Goal: Task Accomplishment & Management: Complete application form

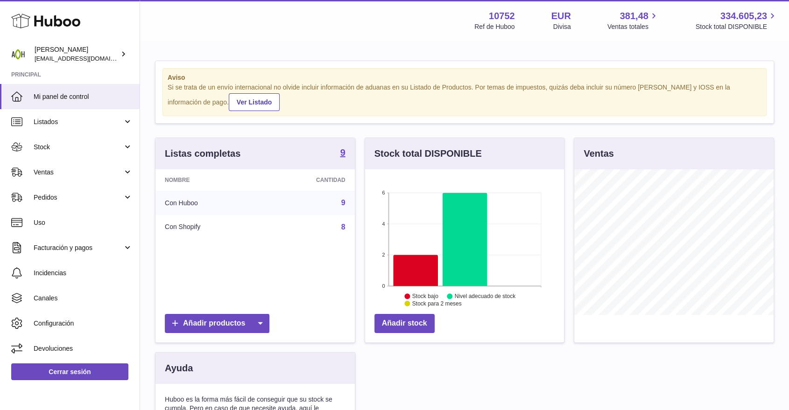
scroll to position [146, 199]
click at [106, 166] on link "Ventas" at bounding box center [70, 172] width 140 height 25
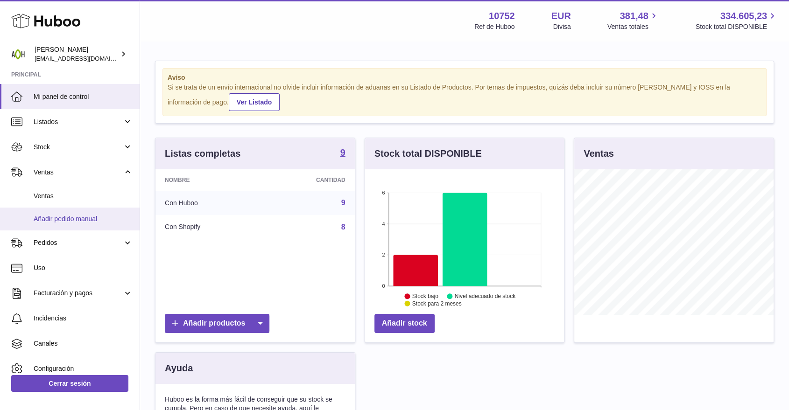
click at [81, 213] on link "Añadir pedido manual" at bounding box center [70, 219] width 140 height 23
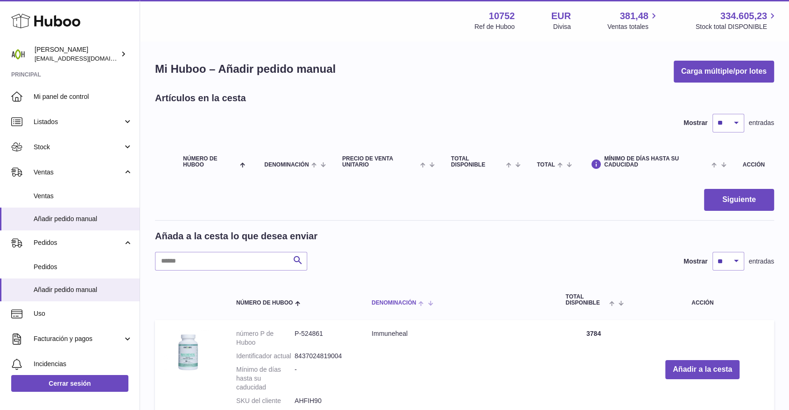
click at [389, 302] on span "Denominación" at bounding box center [394, 303] width 44 height 6
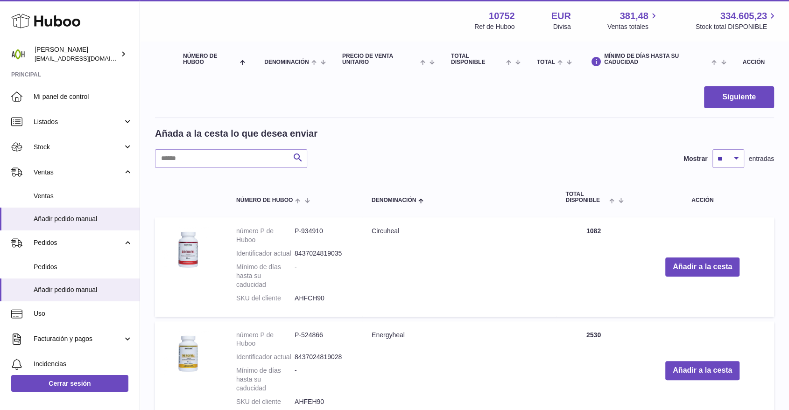
scroll to position [104, 0]
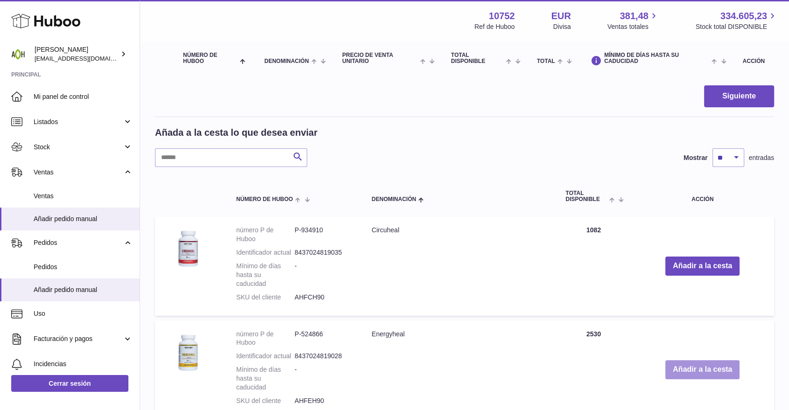
click at [729, 370] on button "Añadir a la cesta" at bounding box center [702, 369] width 74 height 19
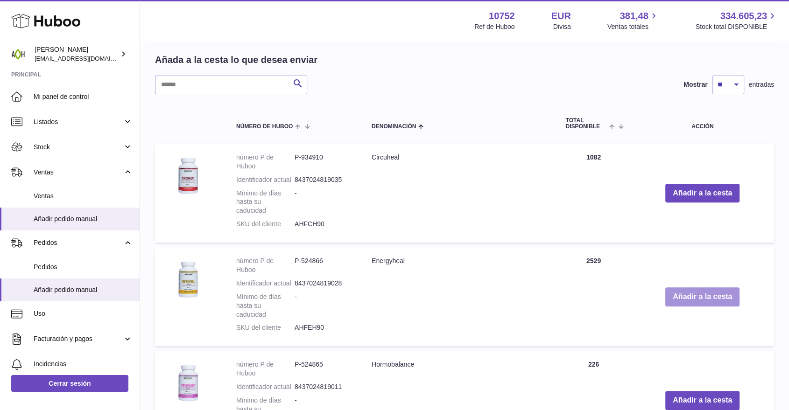
scroll to position [363, 0]
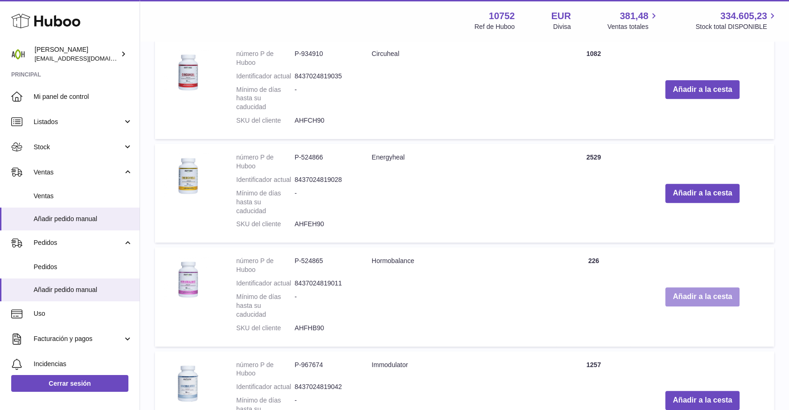
click at [694, 298] on button "Añadir a la cesta" at bounding box center [702, 297] width 74 height 19
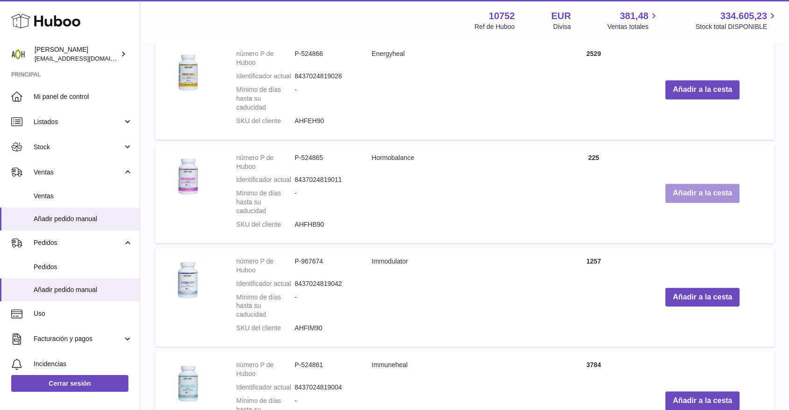
scroll to position [594, 0]
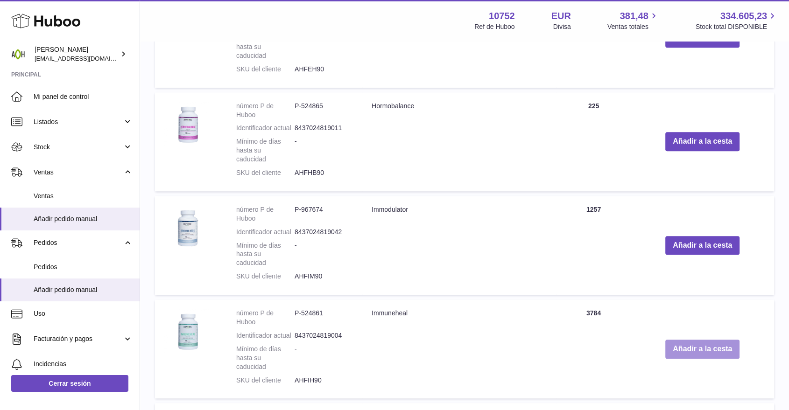
click at [686, 344] on button "Añadir a la cesta" at bounding box center [702, 349] width 74 height 19
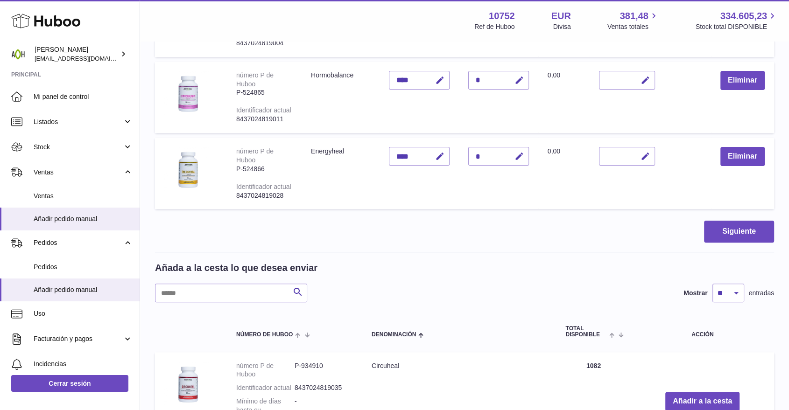
scroll to position [49, 0]
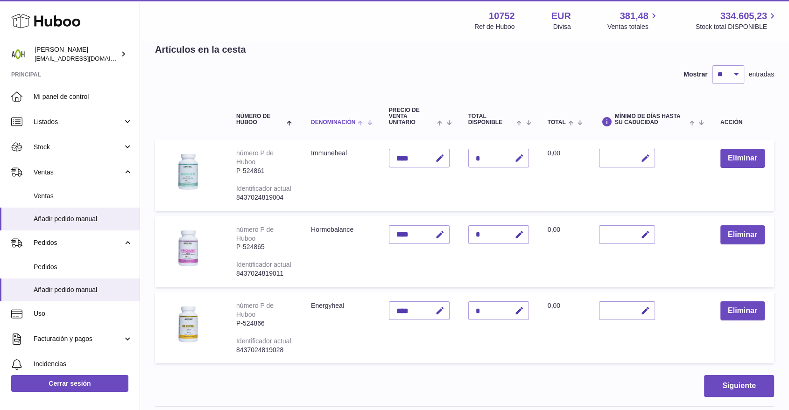
click at [339, 119] on div "Denominación" at bounding box center [340, 122] width 59 height 7
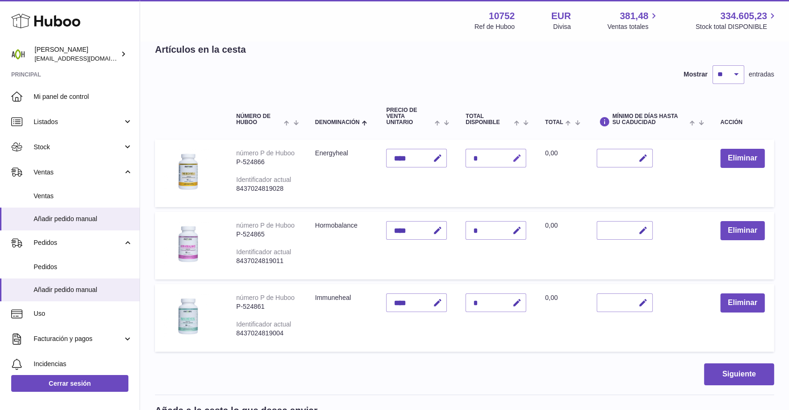
click at [509, 158] on button "button" at bounding box center [515, 158] width 22 height 19
drag, startPoint x: 478, startPoint y: 159, endPoint x: 470, endPoint y: 160, distance: 8.0
click at [470, 160] on input "*" at bounding box center [496, 158] width 61 height 19
type input "*"
click at [506, 156] on div at bounding box center [505, 158] width 38 height 15
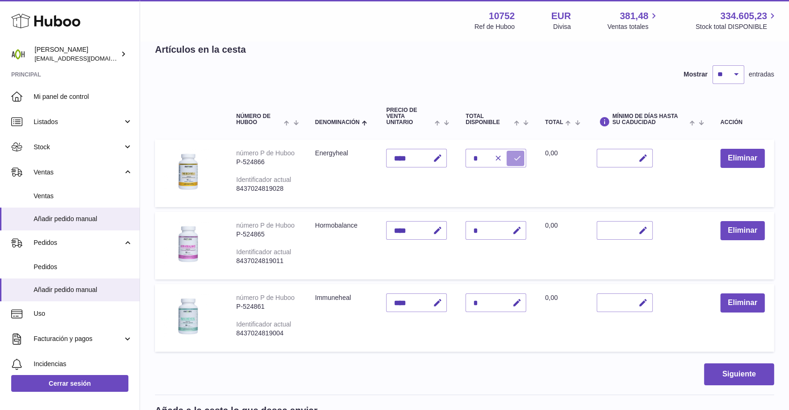
click at [511, 155] on button "submit" at bounding box center [516, 158] width 18 height 15
click at [521, 303] on icon "button" at bounding box center [517, 303] width 10 height 10
click at [487, 301] on button "button" at bounding box center [496, 303] width 18 height 15
click at [481, 301] on div "*" at bounding box center [496, 303] width 61 height 19
click at [474, 302] on div "*" at bounding box center [496, 303] width 61 height 19
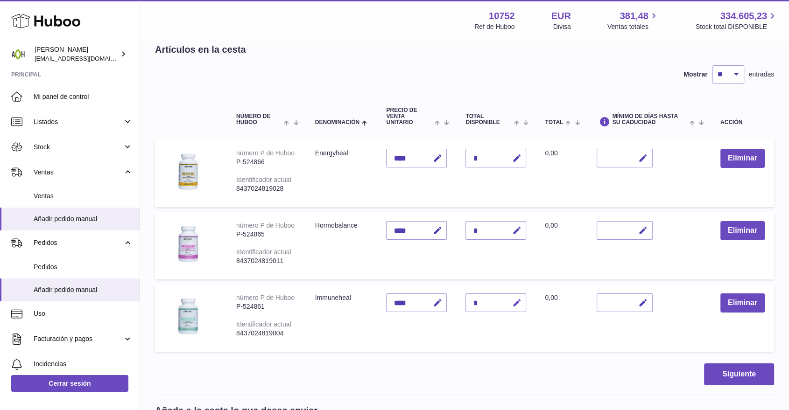
click at [514, 304] on icon "button" at bounding box center [517, 303] width 10 height 10
click at [478, 304] on input "*" at bounding box center [496, 303] width 61 height 19
type input "*"
click at [515, 299] on icon "submit" at bounding box center [517, 303] width 8 height 8
click at [727, 366] on button "Siguiente" at bounding box center [739, 375] width 70 height 22
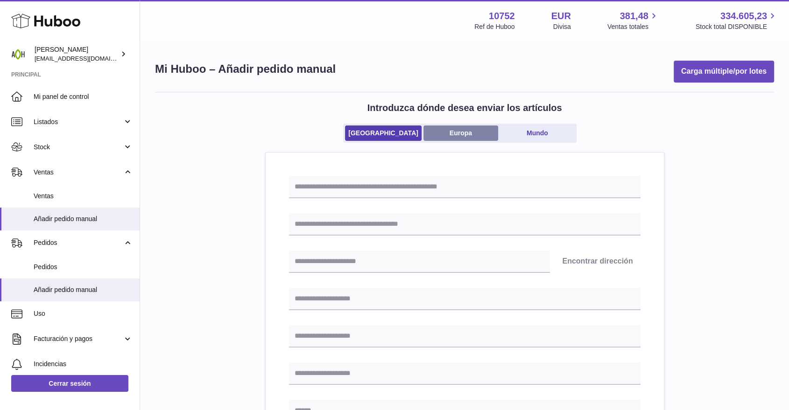
click at [466, 139] on link "Europa" at bounding box center [461, 133] width 75 height 15
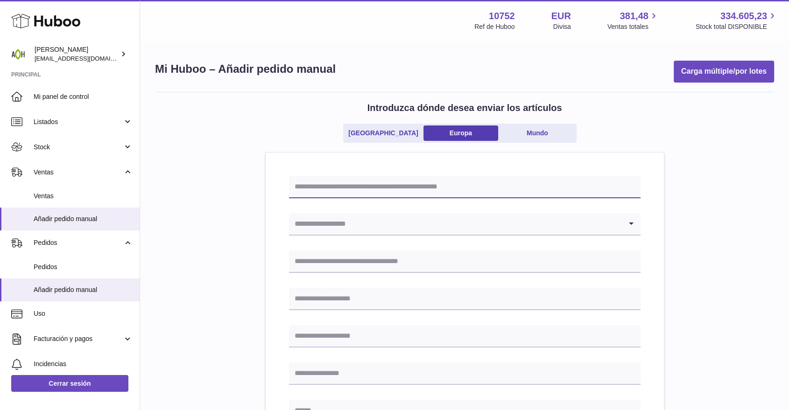
click at [390, 182] on input "text" at bounding box center [465, 187] width 352 height 22
drag, startPoint x: 310, startPoint y: 189, endPoint x: 328, endPoint y: 185, distance: 18.0
click at [328, 185] on input "*******" at bounding box center [465, 187] width 352 height 22
type input "*******"
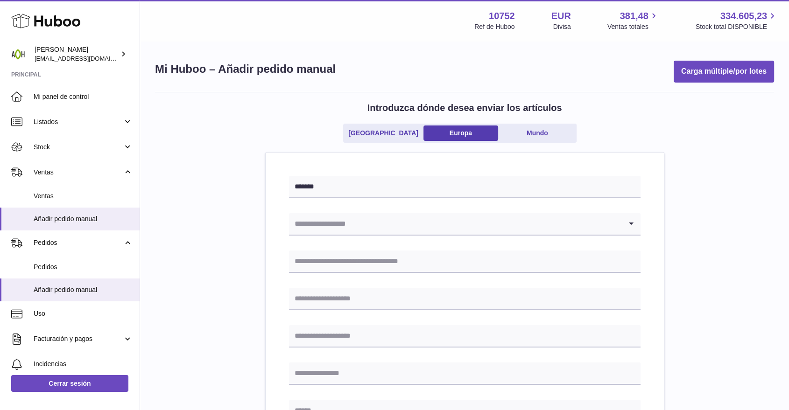
click at [321, 222] on input "Search for option" at bounding box center [455, 223] width 333 height 21
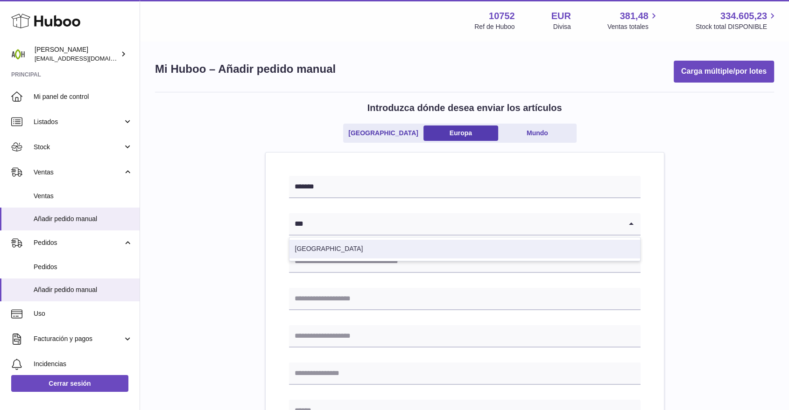
click at [313, 247] on li "España" at bounding box center [465, 249] width 351 height 19
type input "***"
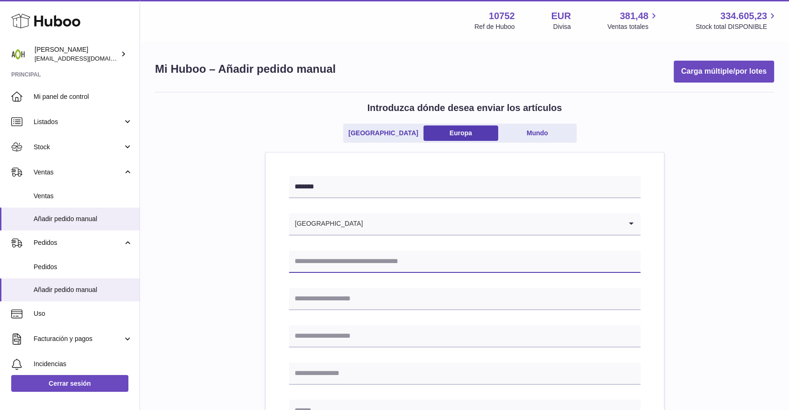
click at [315, 265] on input "text" at bounding box center [465, 262] width 352 height 22
type input "**********"
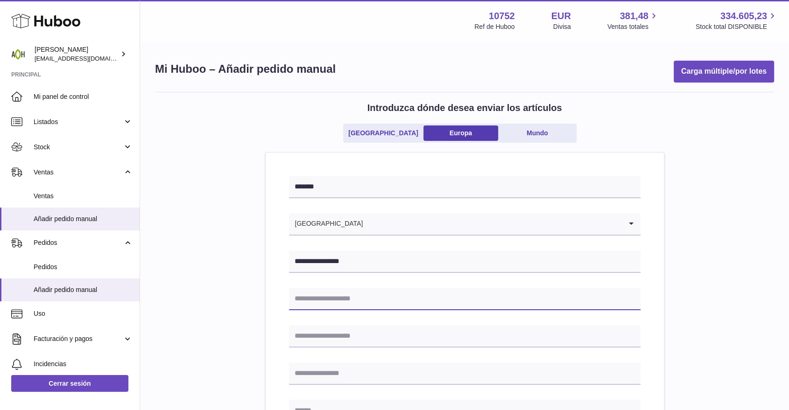
click at [374, 297] on input "text" at bounding box center [465, 299] width 352 height 22
type input "**********"
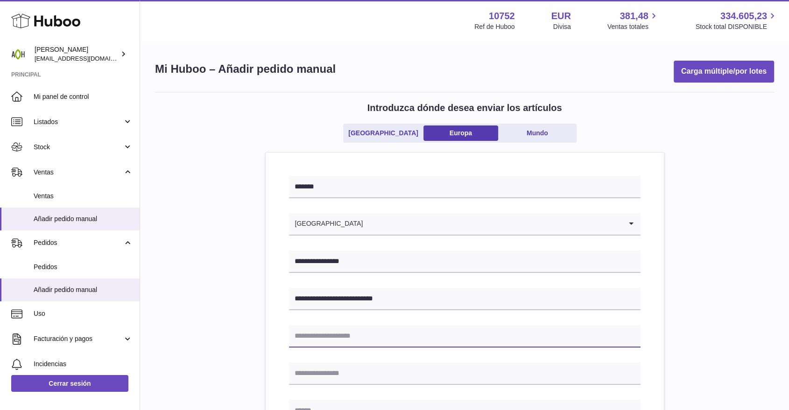
click at [318, 339] on input "text" at bounding box center [465, 336] width 352 height 22
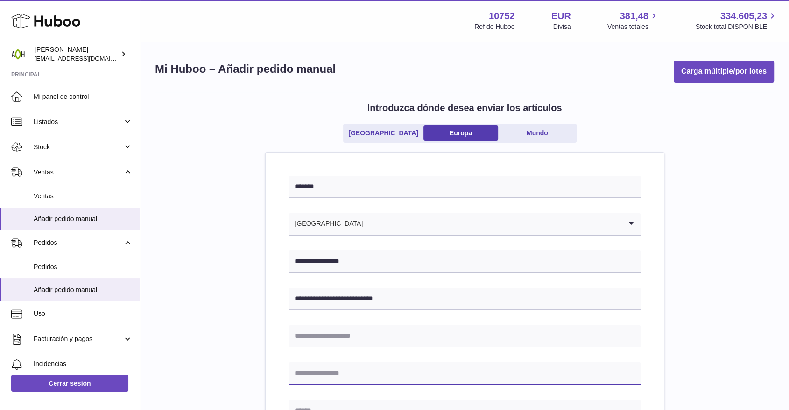
click at [314, 368] on input "text" at bounding box center [465, 374] width 352 height 22
type input "******"
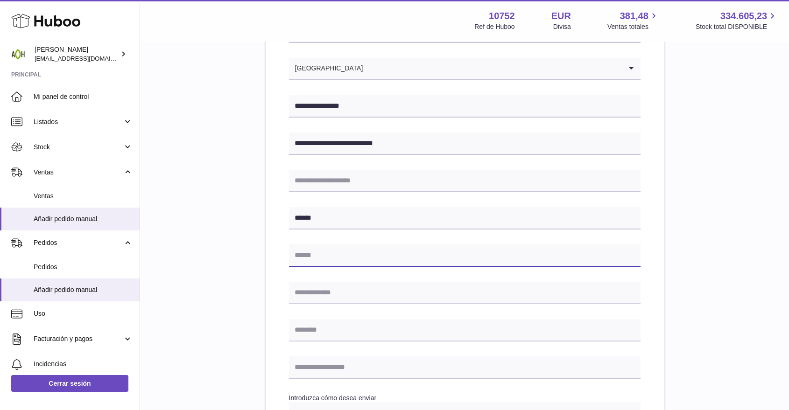
click at [311, 257] on input "text" at bounding box center [465, 256] width 352 height 22
type input "**********"
click at [328, 297] on input "text" at bounding box center [465, 293] width 352 height 22
type input "*****"
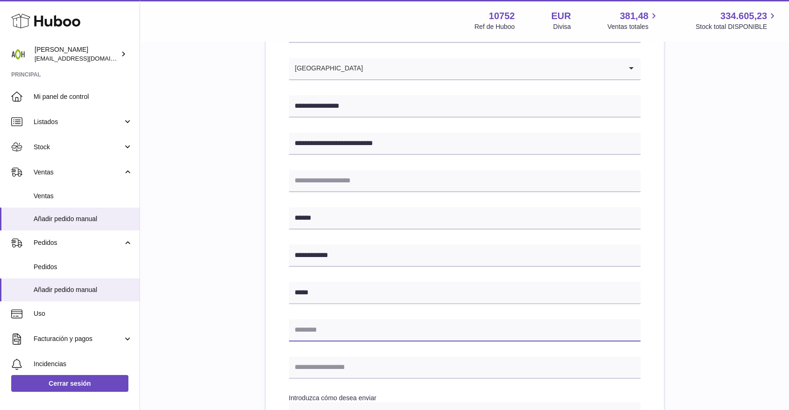
click at [311, 325] on input "text" at bounding box center [465, 330] width 352 height 22
type input "*********"
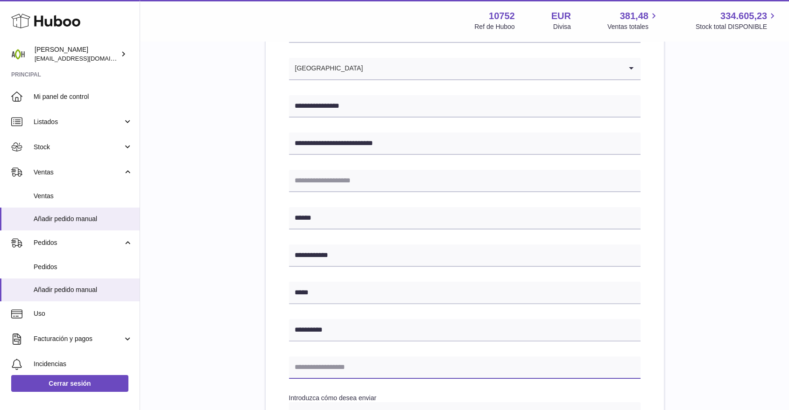
click at [325, 363] on input "text" at bounding box center [465, 368] width 352 height 22
type input "**********"
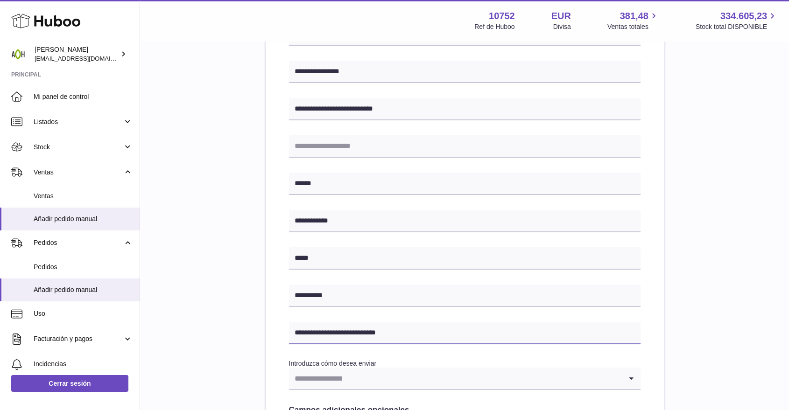
scroll to position [207, 0]
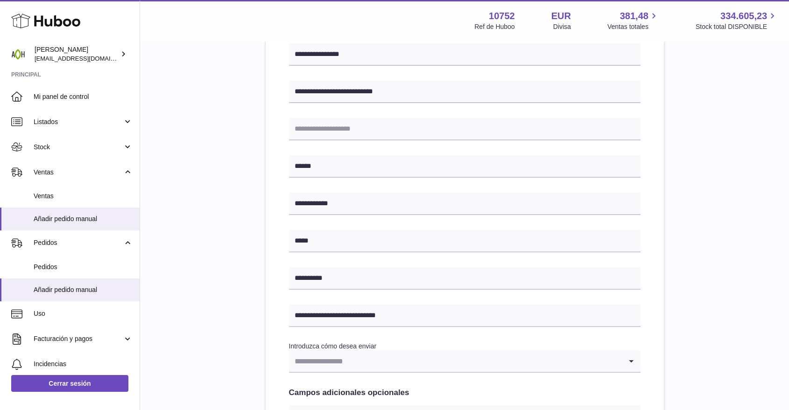
click at [342, 358] on input "Search for option" at bounding box center [455, 361] width 333 height 21
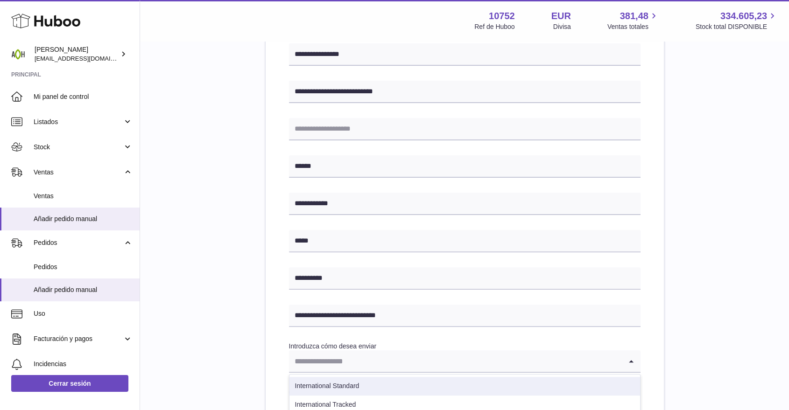
click at [340, 379] on li "International Standard" at bounding box center [465, 386] width 351 height 19
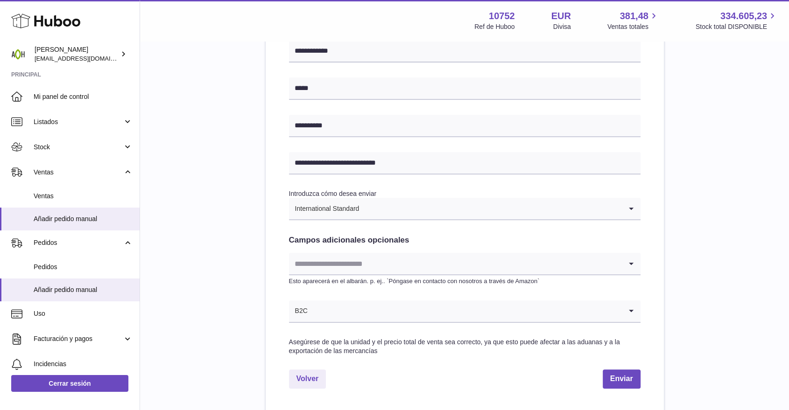
scroll to position [435, 0]
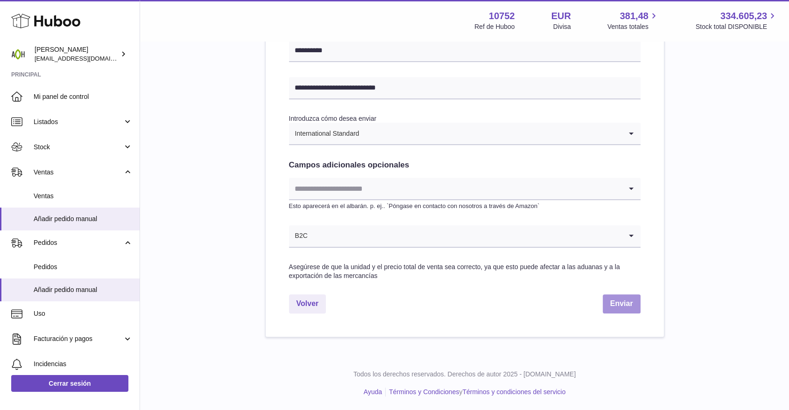
click at [628, 309] on button "Enviar" at bounding box center [622, 304] width 38 height 19
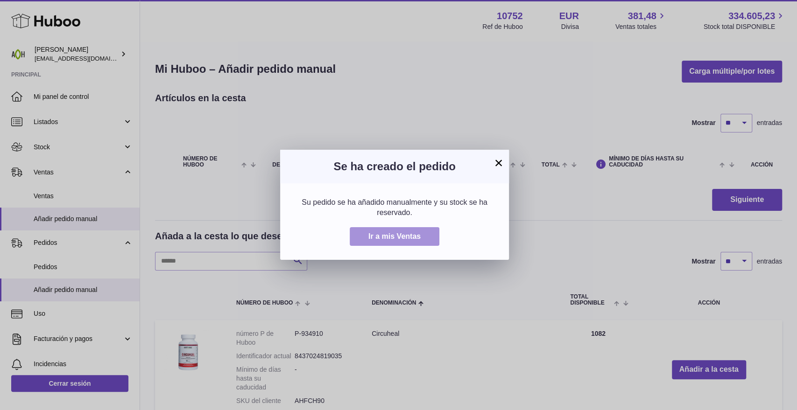
click at [427, 239] on button "Ir a mis Ventas" at bounding box center [395, 236] width 90 height 19
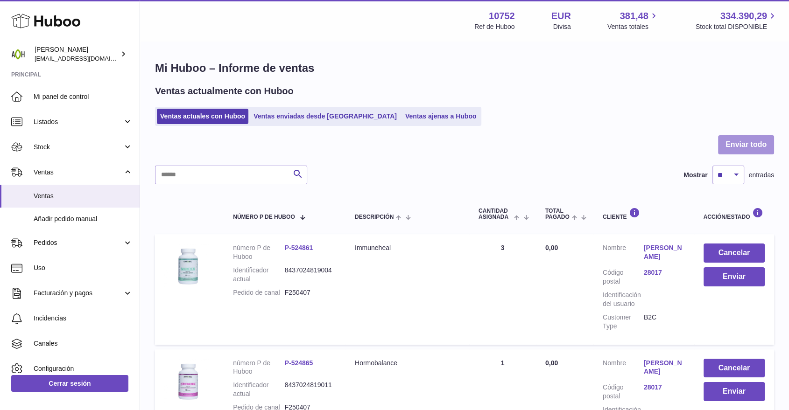
click at [718, 145] on button "Enviar todo" at bounding box center [746, 144] width 56 height 19
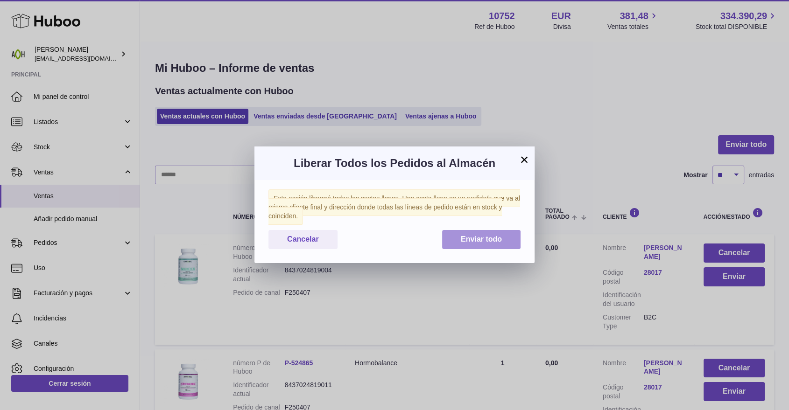
click at [508, 236] on button "Enviar todo" at bounding box center [481, 239] width 78 height 19
